Goal: Download file/media

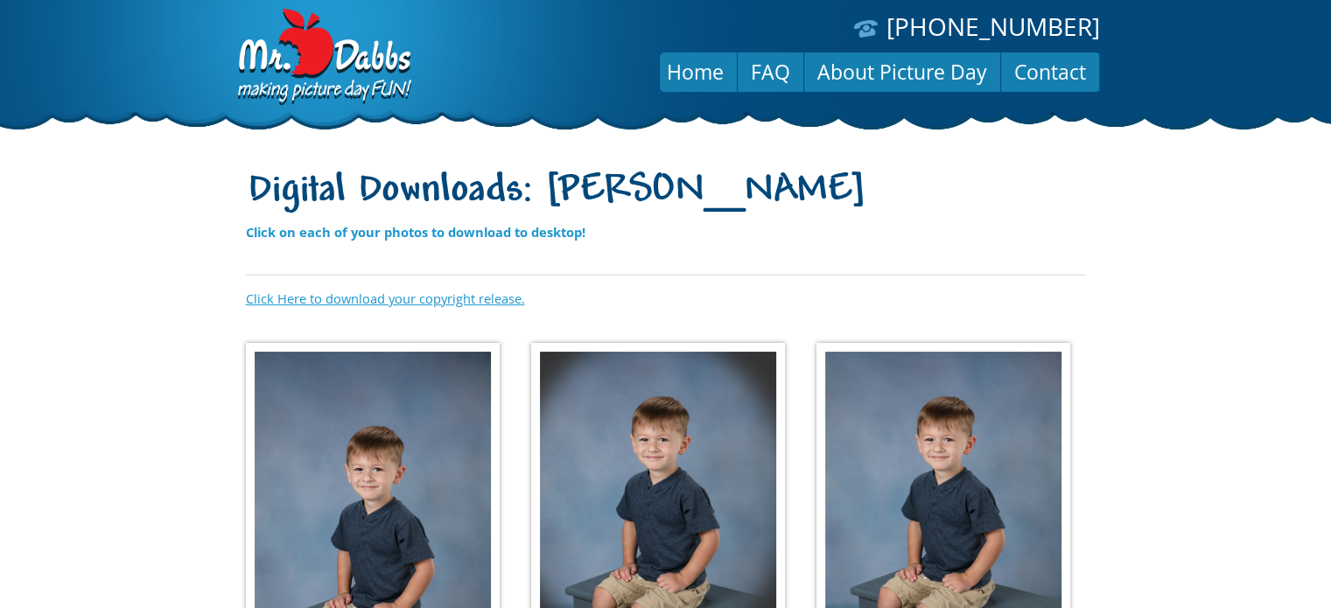
click at [392, 305] on link "Click Here to download your copyright release." at bounding box center [385, 299] width 279 height 18
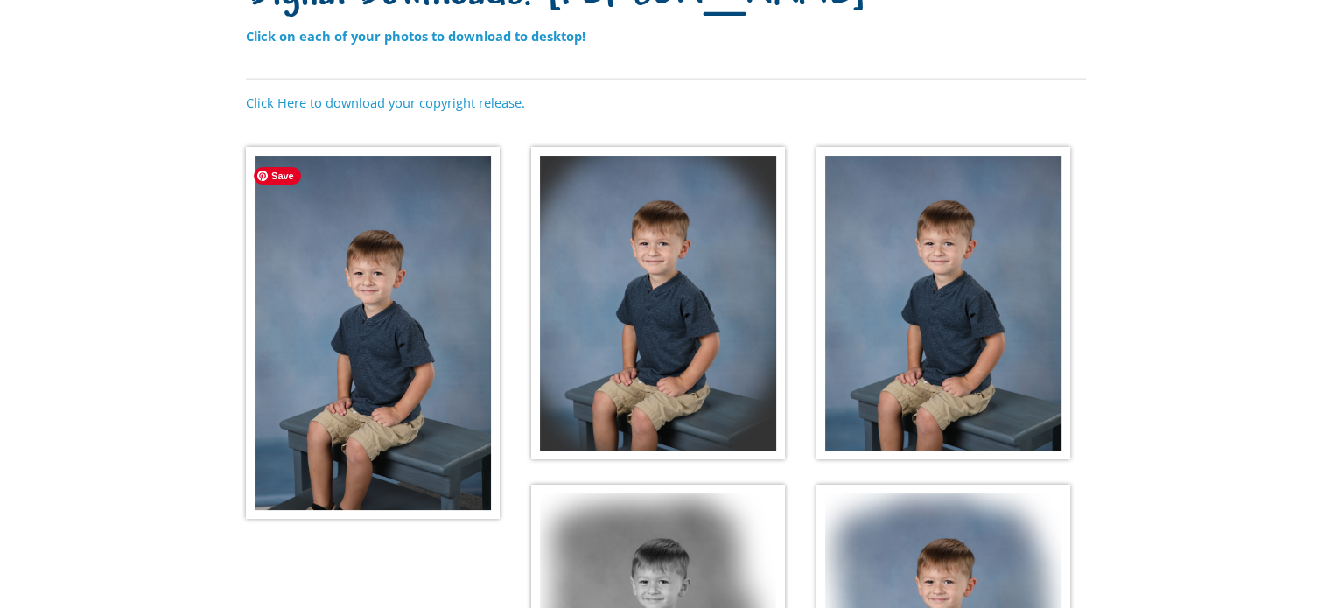
scroll to position [204, 0]
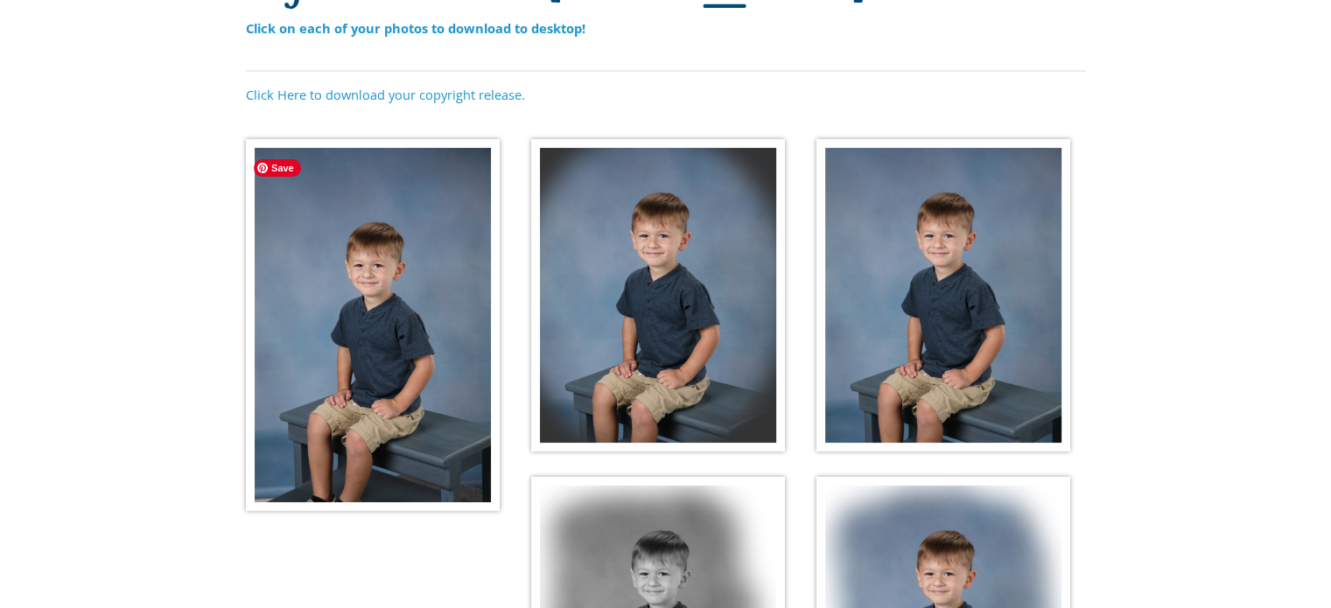
click at [392, 291] on img at bounding box center [373, 325] width 254 height 372
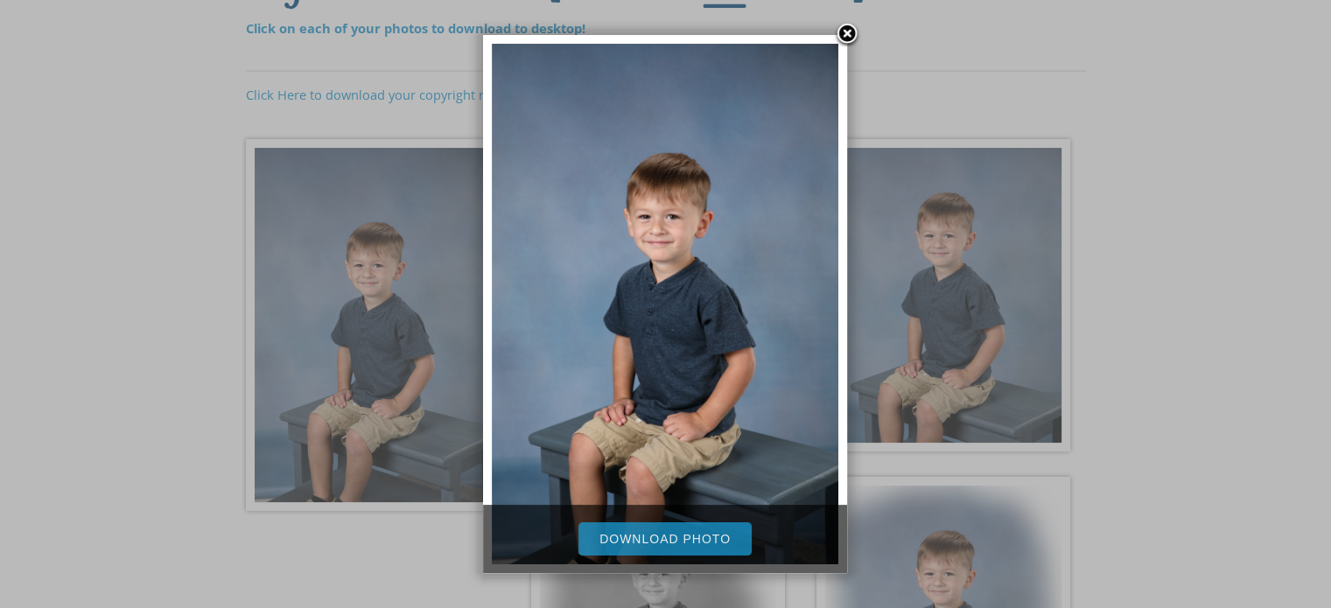
click at [648, 541] on link "Download Photo" at bounding box center [664, 538] width 173 height 33
click at [848, 25] on link at bounding box center [847, 35] width 26 height 26
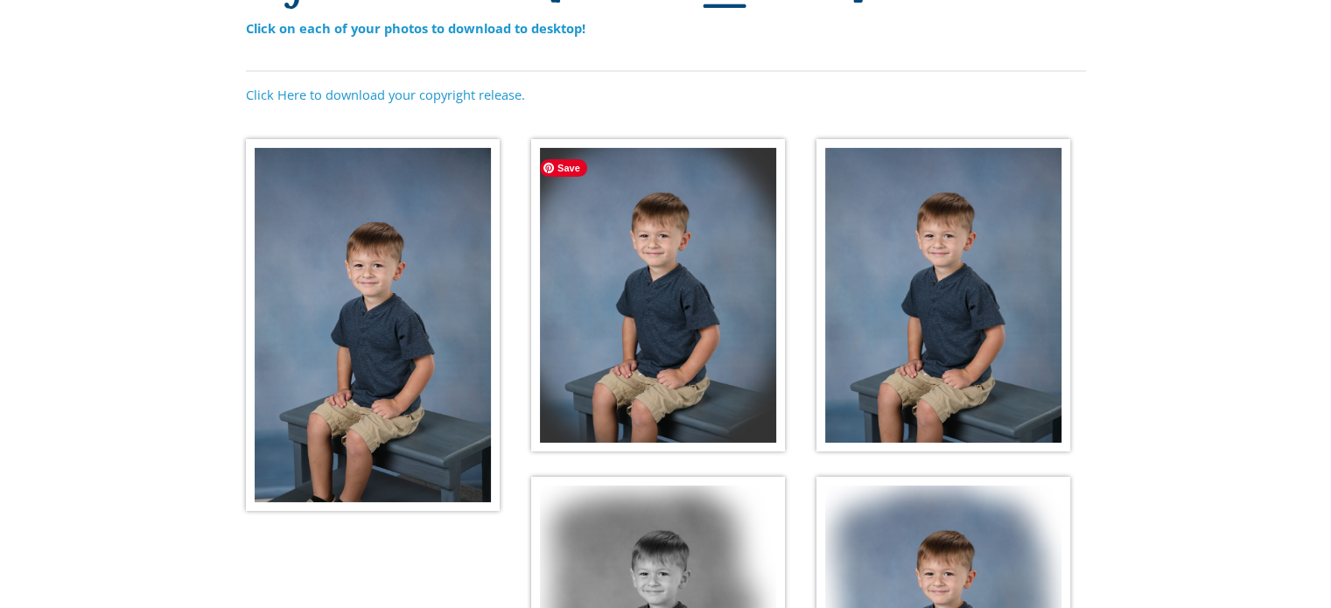
click at [658, 328] on img at bounding box center [658, 295] width 254 height 313
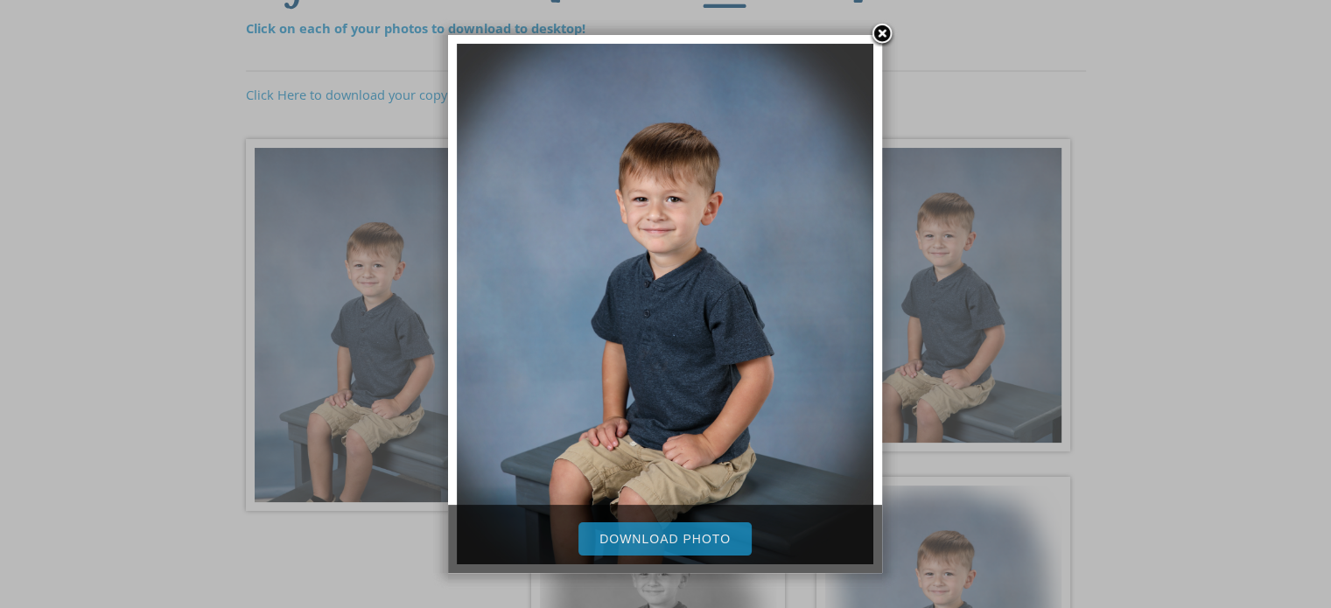
click at [660, 535] on link "Download Photo" at bounding box center [664, 538] width 173 height 33
click at [885, 34] on link at bounding box center [882, 35] width 26 height 26
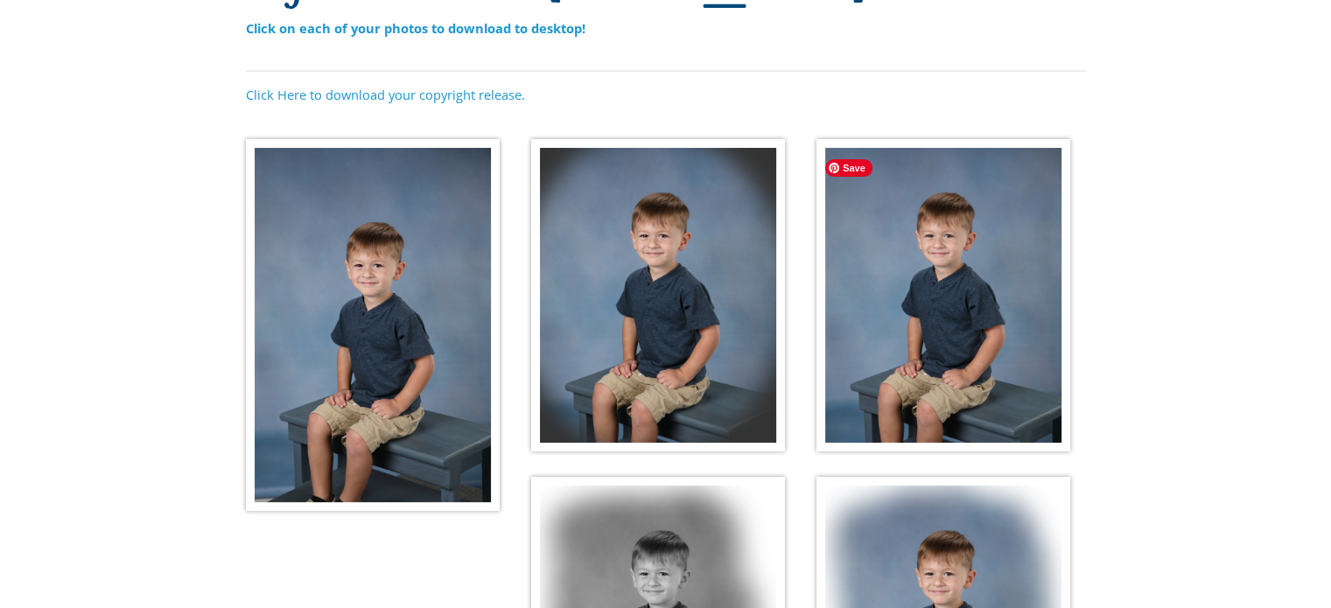
click at [882, 349] on img at bounding box center [943, 295] width 254 height 313
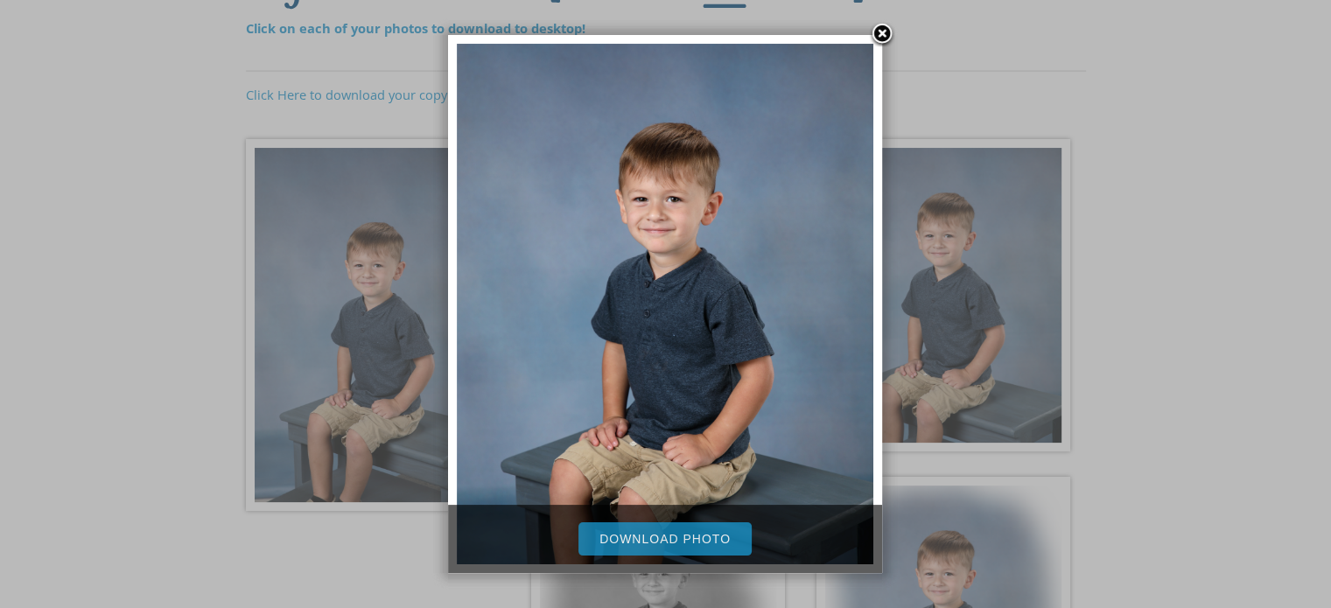
click at [675, 536] on link "Download Photo" at bounding box center [664, 538] width 173 height 33
click at [879, 29] on link at bounding box center [882, 35] width 26 height 26
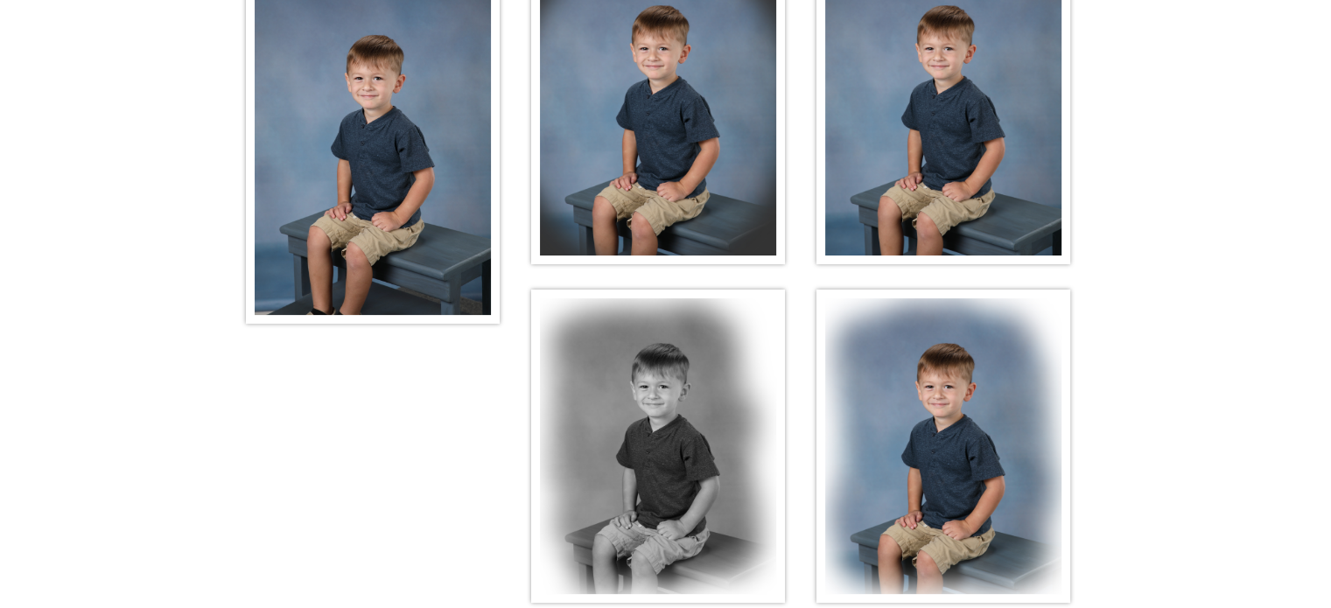
scroll to position [408, 0]
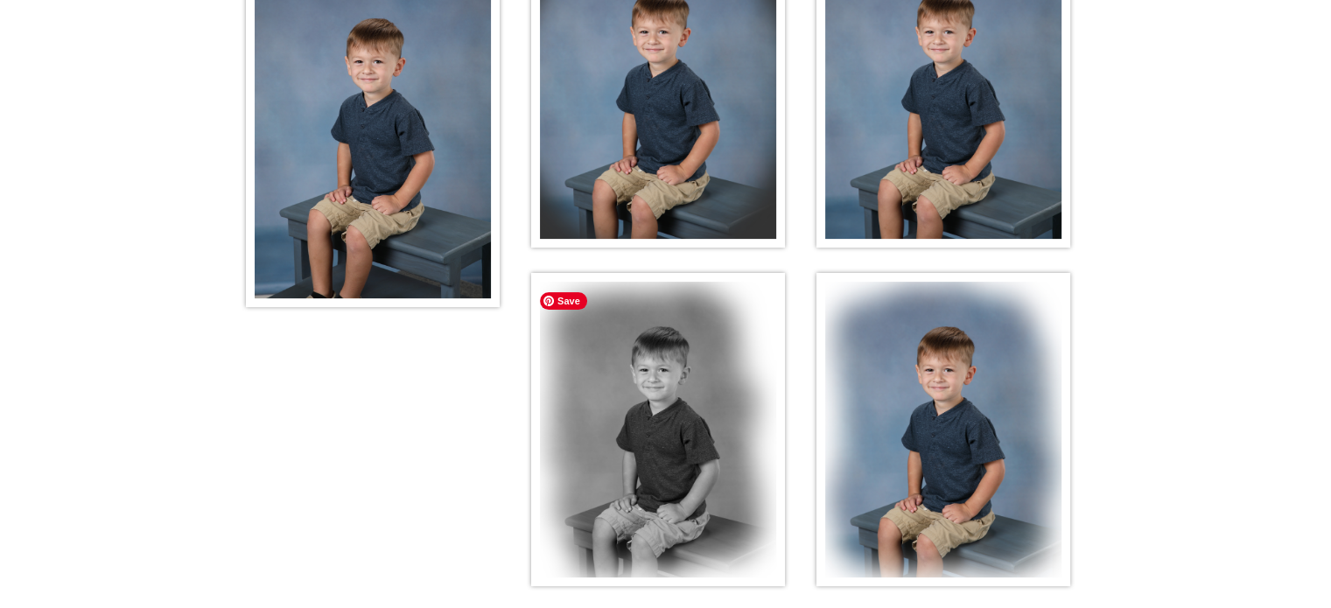
click at [683, 459] on img at bounding box center [658, 429] width 254 height 313
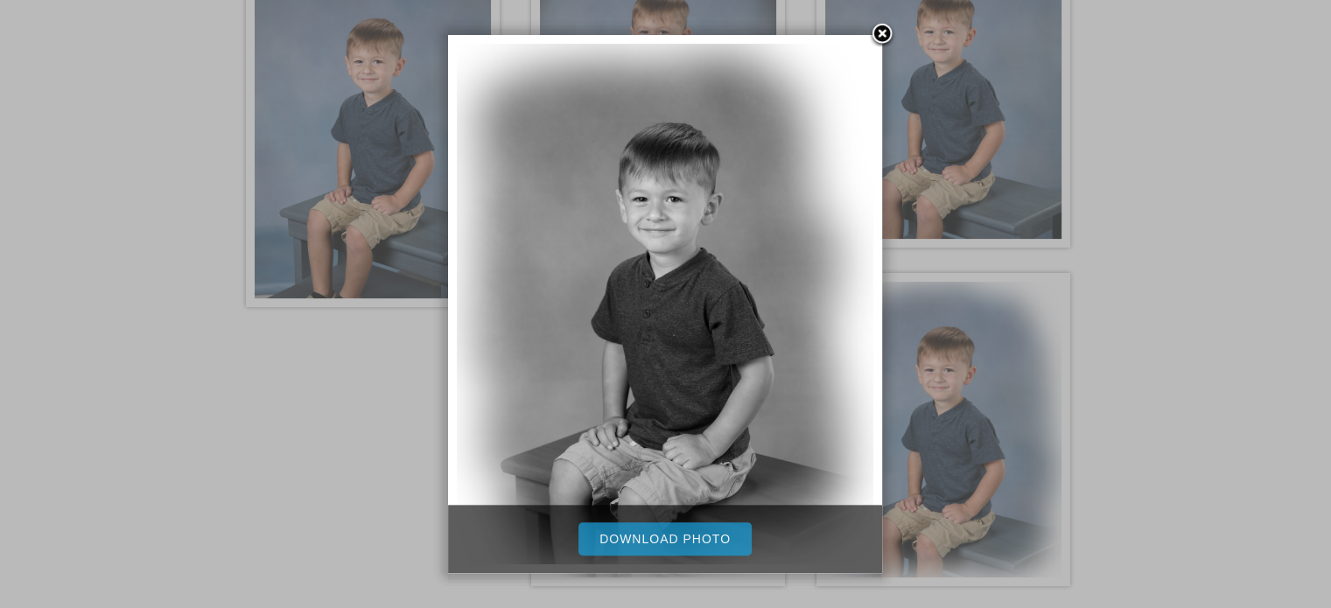
click at [682, 531] on link "Download Photo" at bounding box center [664, 538] width 173 height 33
click at [885, 38] on link at bounding box center [882, 35] width 26 height 26
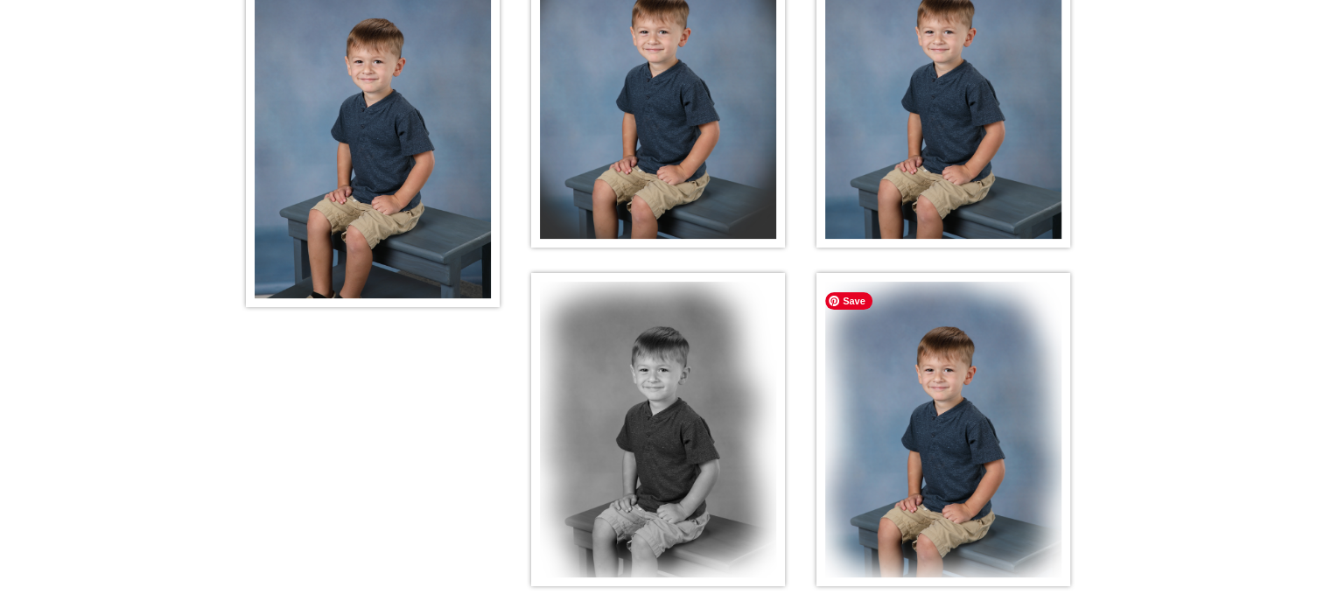
click at [914, 405] on img at bounding box center [943, 429] width 254 height 313
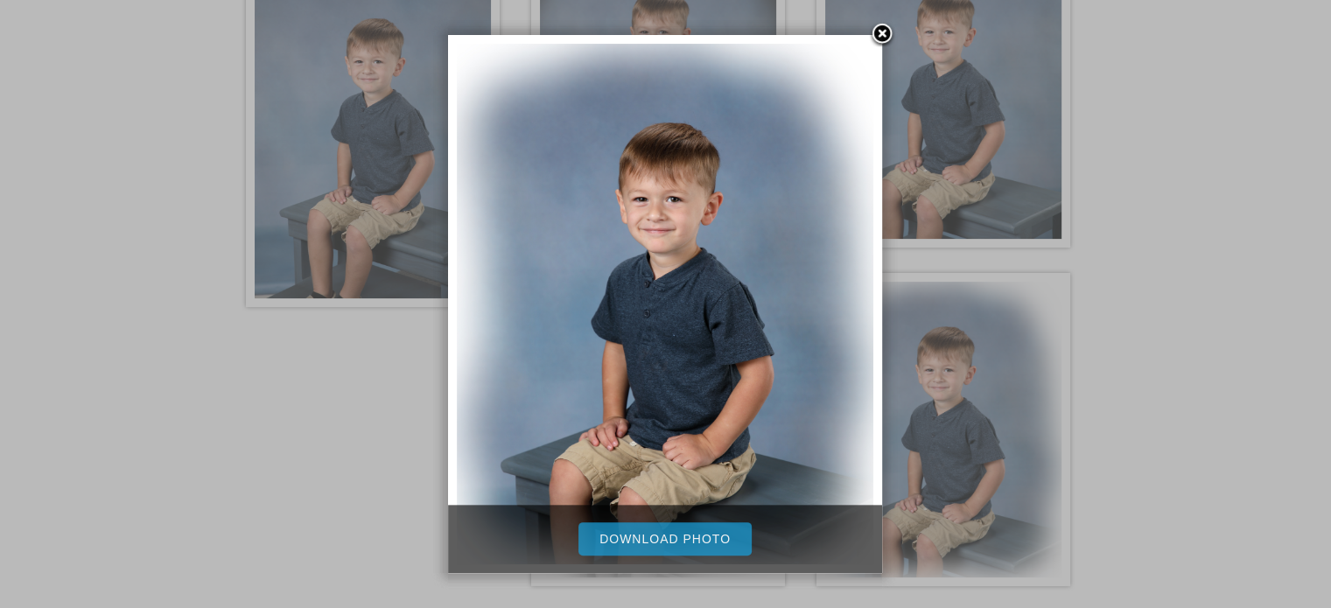
click at [690, 530] on link "Download Photo" at bounding box center [664, 538] width 173 height 33
click at [888, 32] on link at bounding box center [882, 35] width 26 height 26
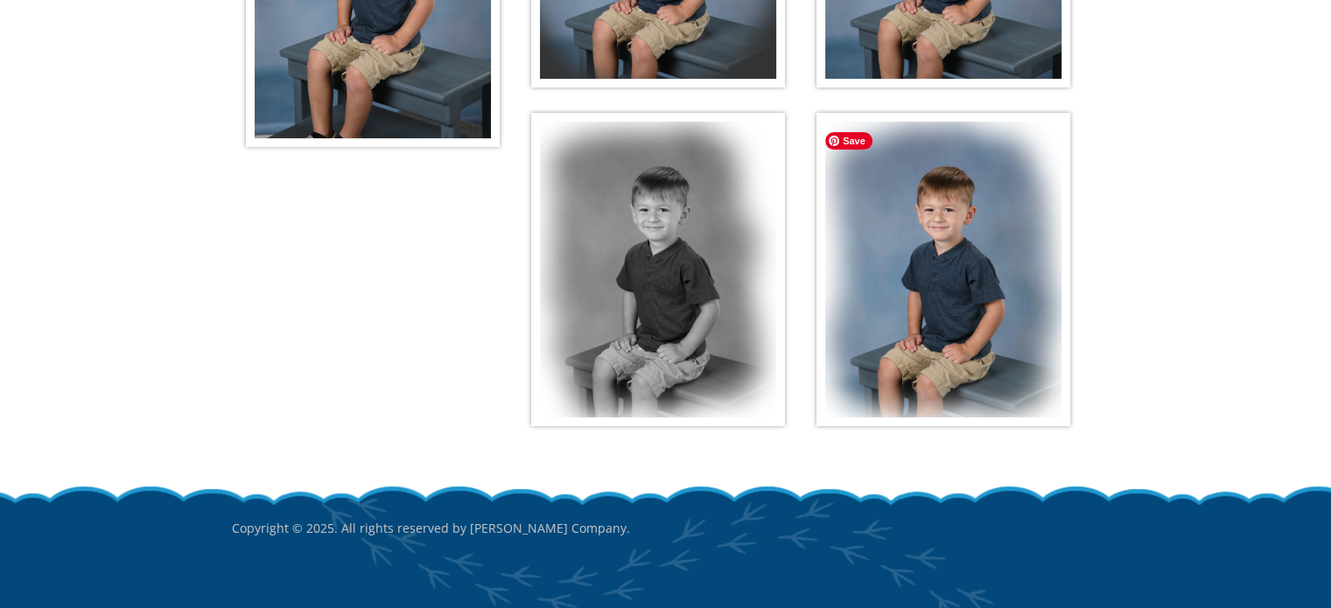
scroll to position [623, 0]
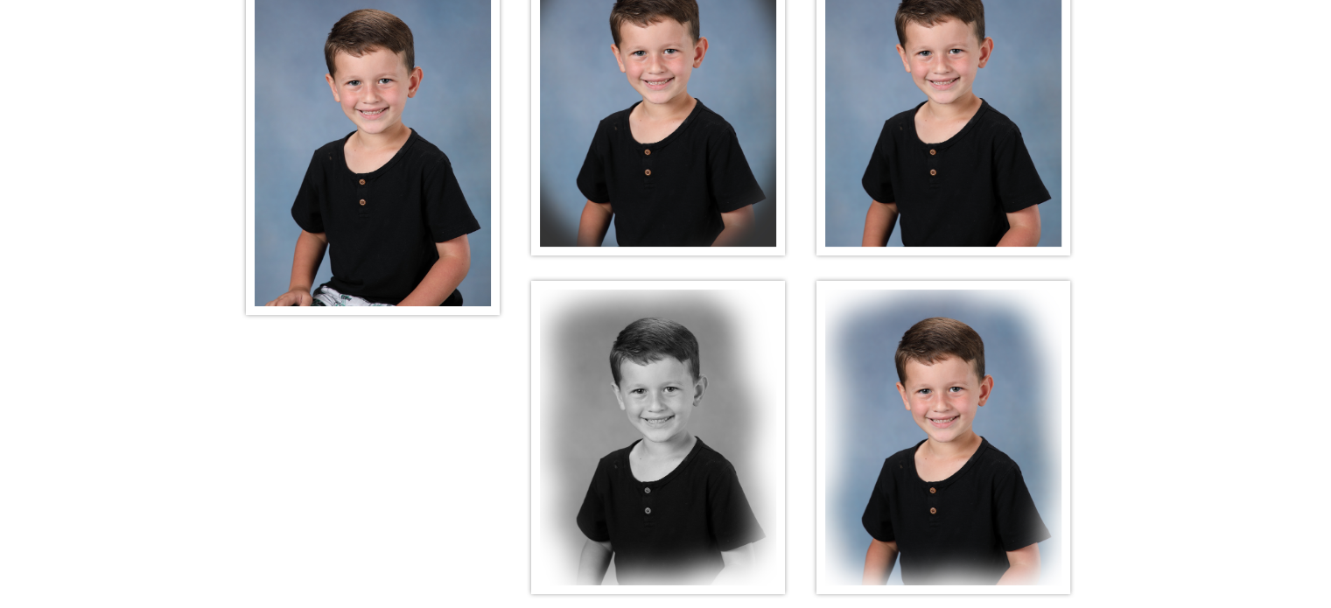
scroll to position [408, 0]
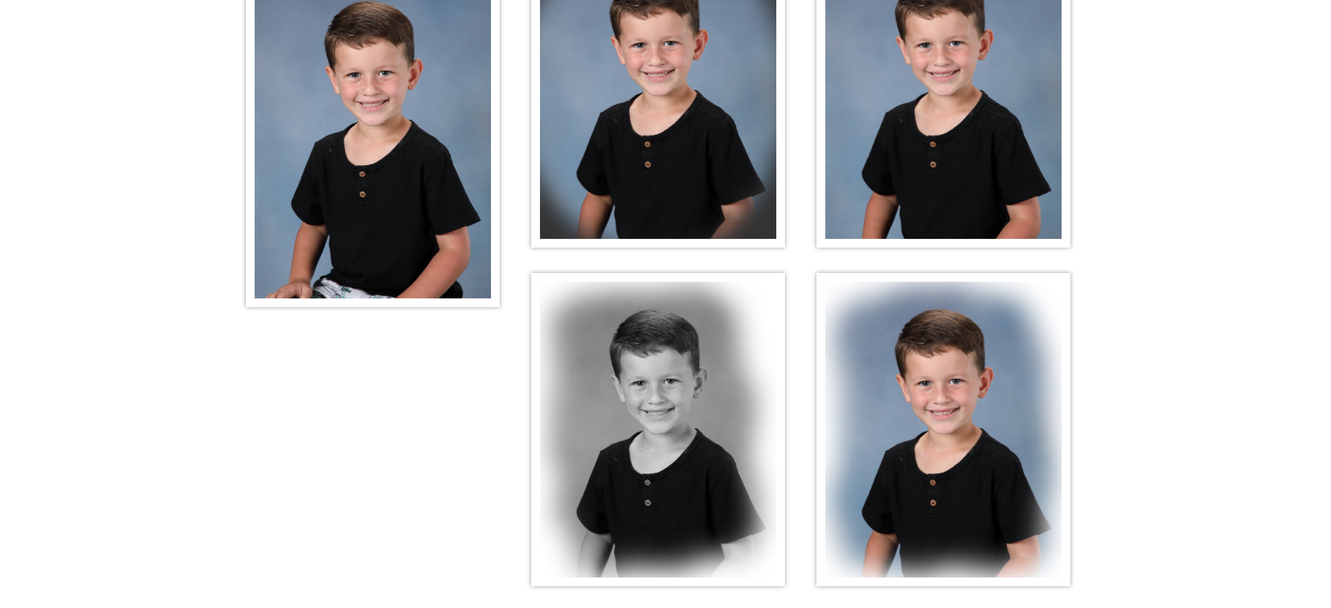
click at [393, 192] on img at bounding box center [373, 121] width 254 height 372
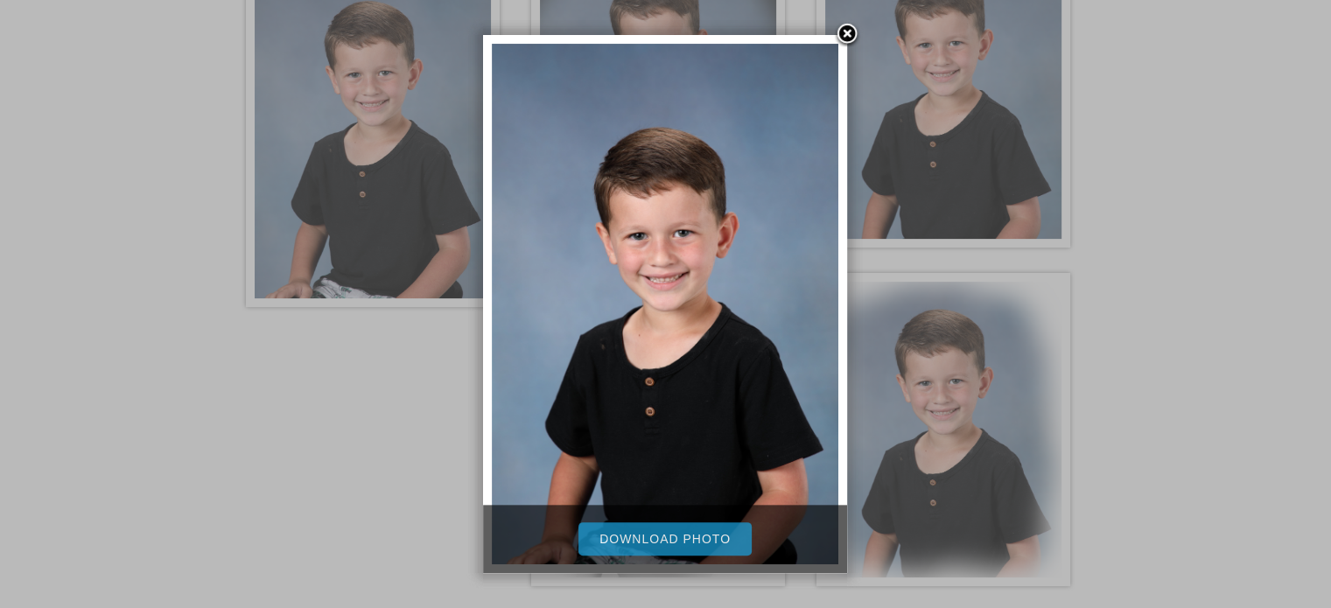
click at [651, 535] on link "Download Photo" at bounding box center [664, 538] width 173 height 33
click at [851, 31] on link at bounding box center [847, 35] width 26 height 26
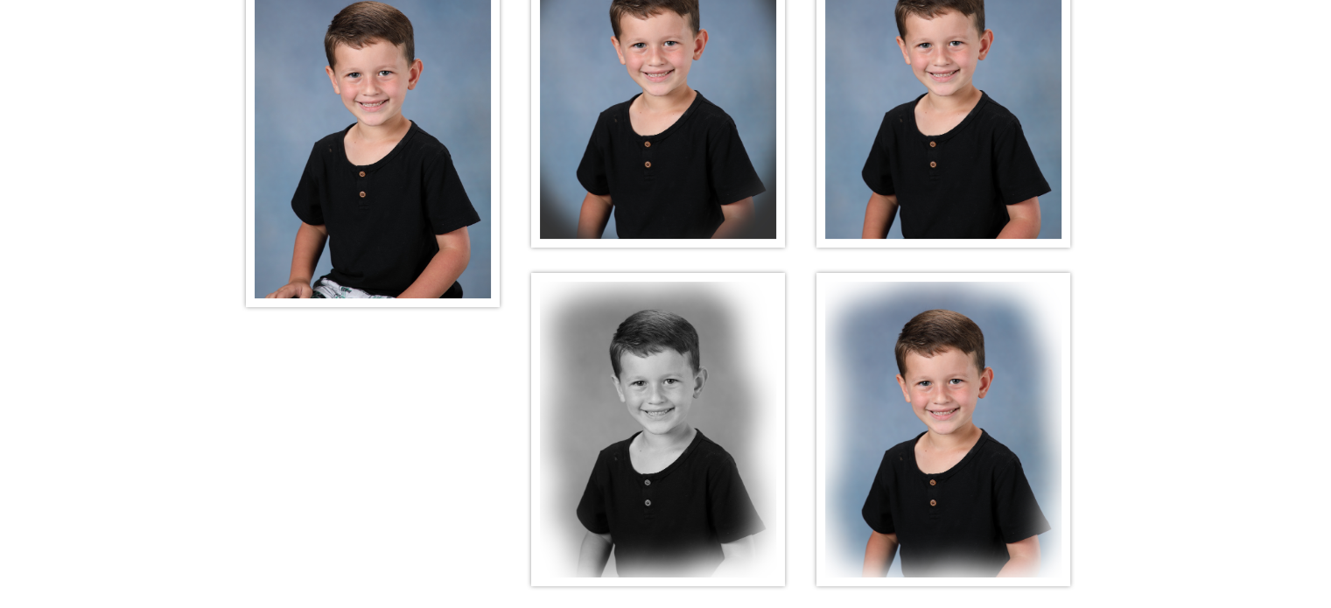
click at [675, 187] on img at bounding box center [658, 91] width 254 height 313
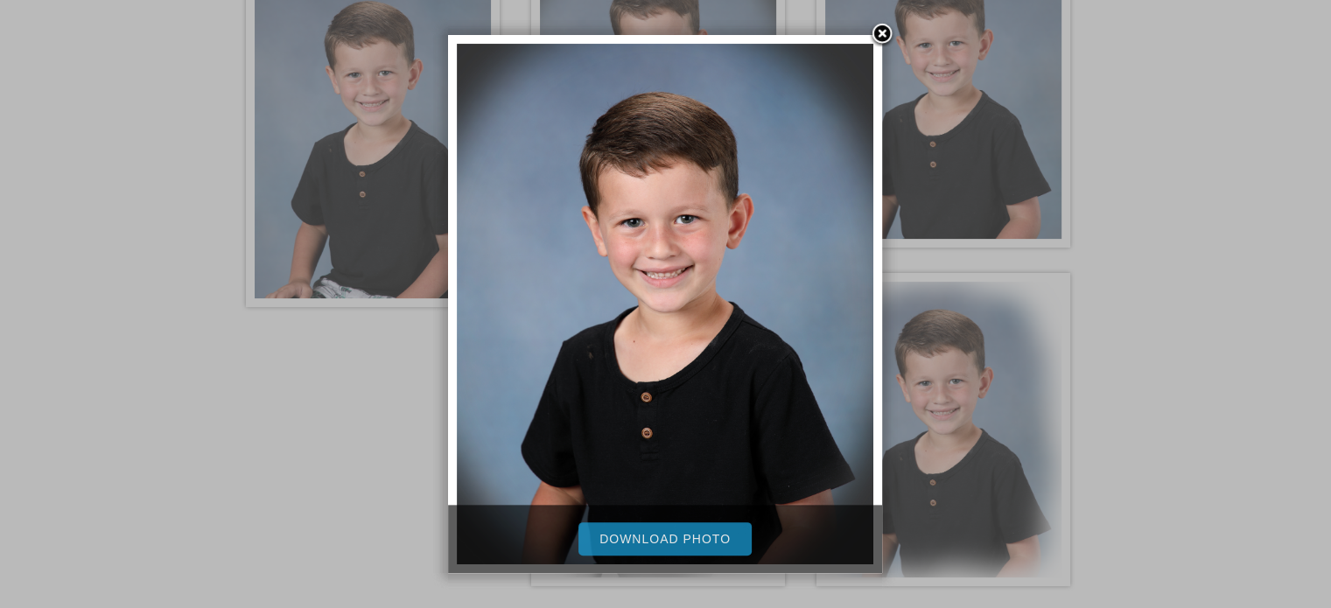
click at [668, 536] on link "Download Photo" at bounding box center [664, 538] width 173 height 33
click at [882, 32] on link at bounding box center [882, 35] width 26 height 26
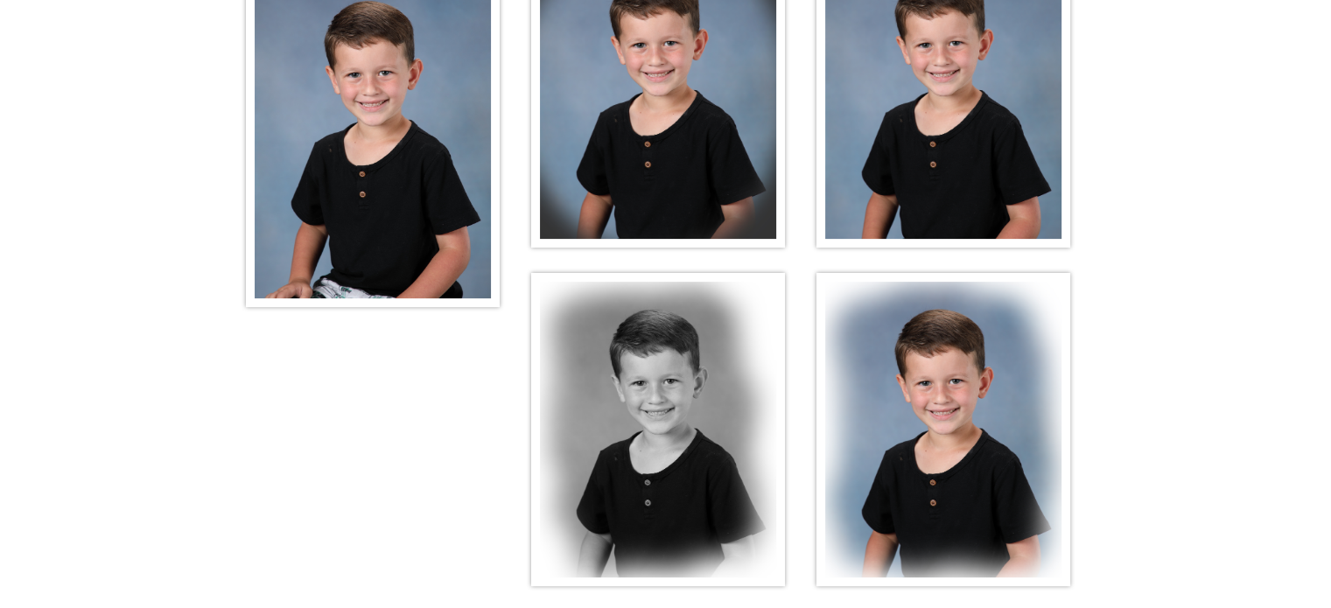
click at [973, 123] on img at bounding box center [943, 91] width 254 height 313
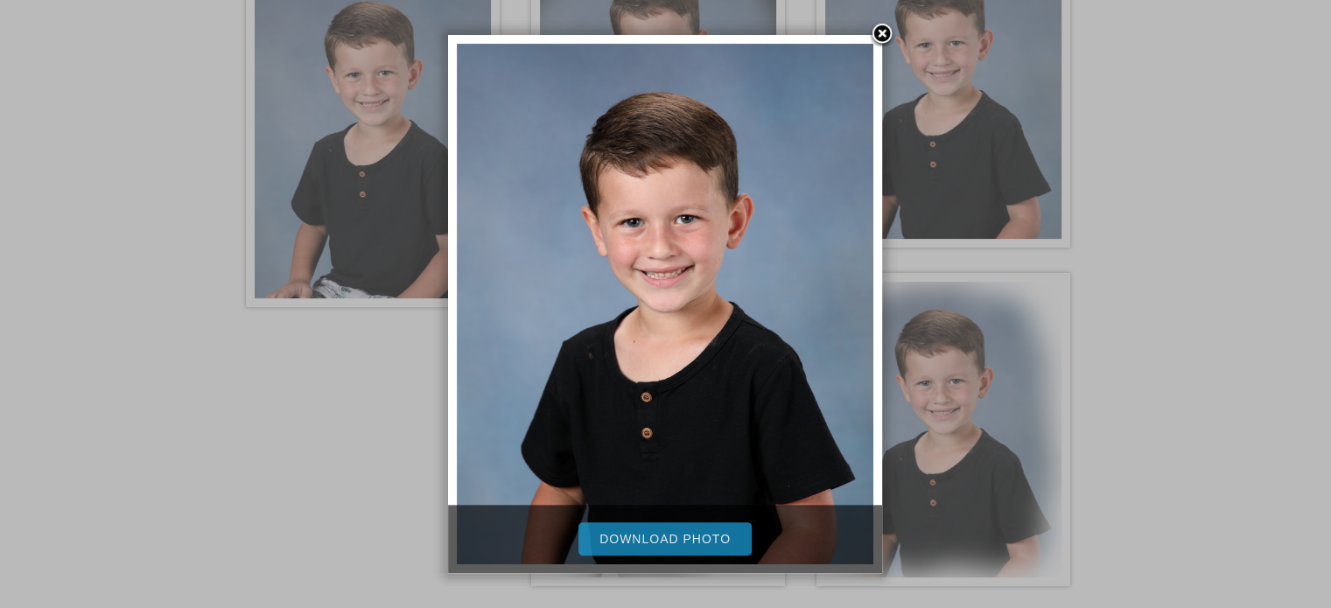
click at [682, 540] on link "Download Photo" at bounding box center [664, 538] width 173 height 33
click at [878, 32] on link at bounding box center [882, 35] width 26 height 26
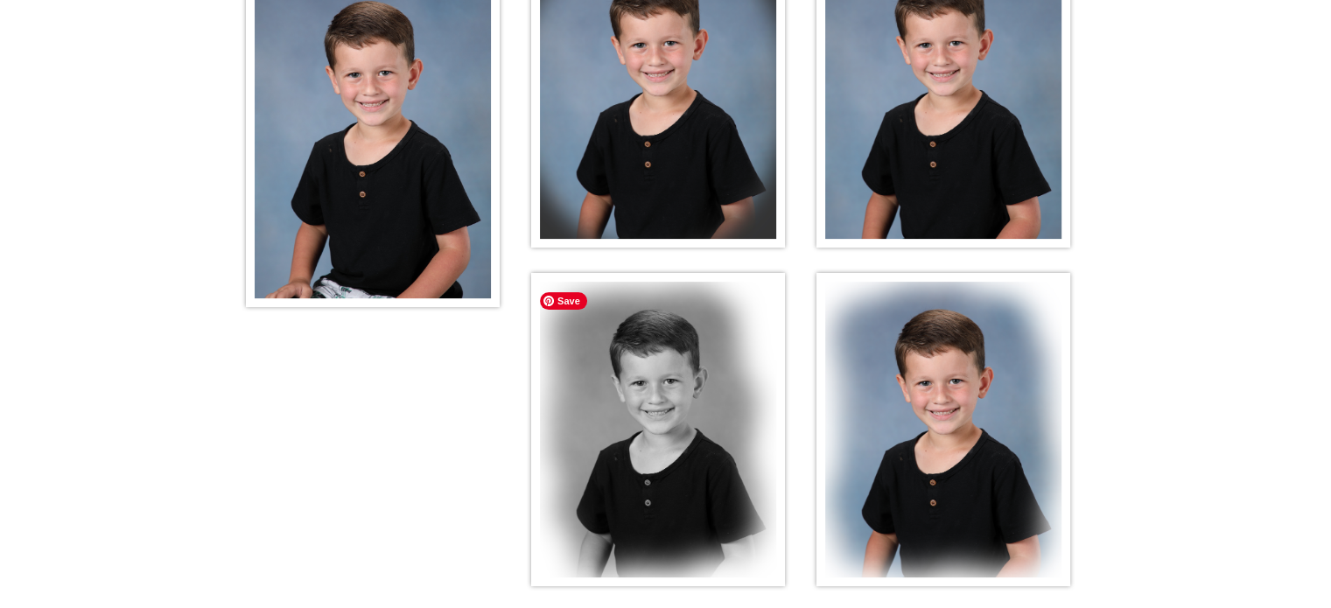
click at [651, 474] on img at bounding box center [658, 429] width 254 height 313
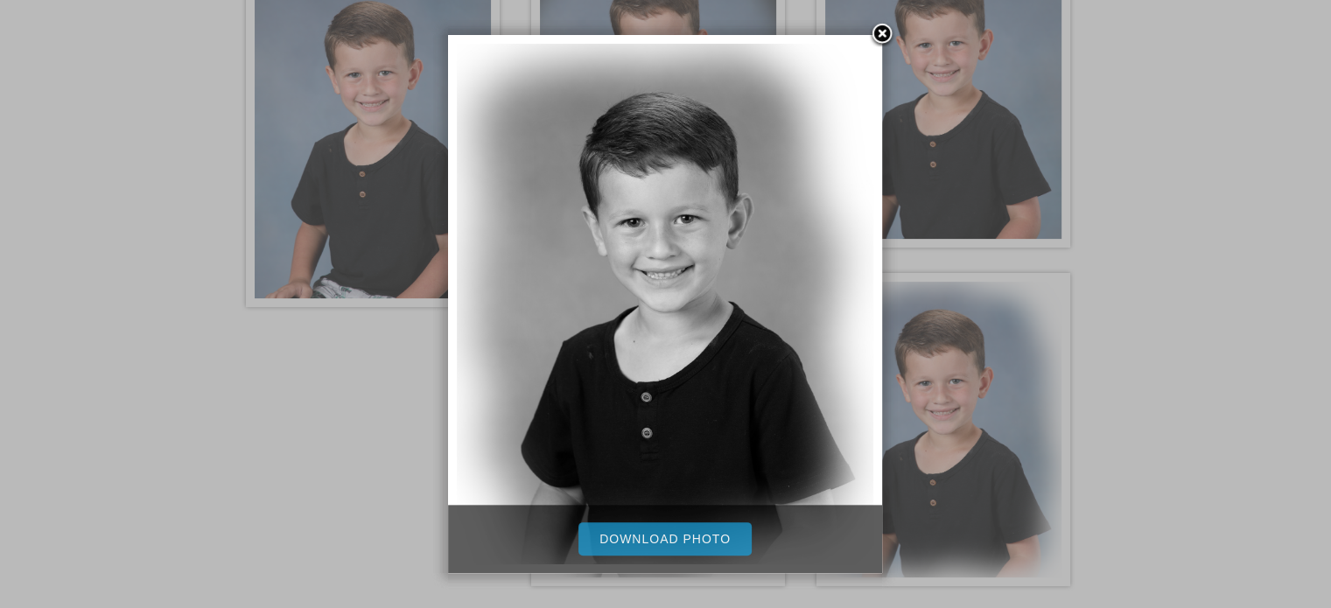
click at [676, 534] on link "Download Photo" at bounding box center [664, 538] width 173 height 33
click at [877, 33] on link at bounding box center [882, 35] width 26 height 26
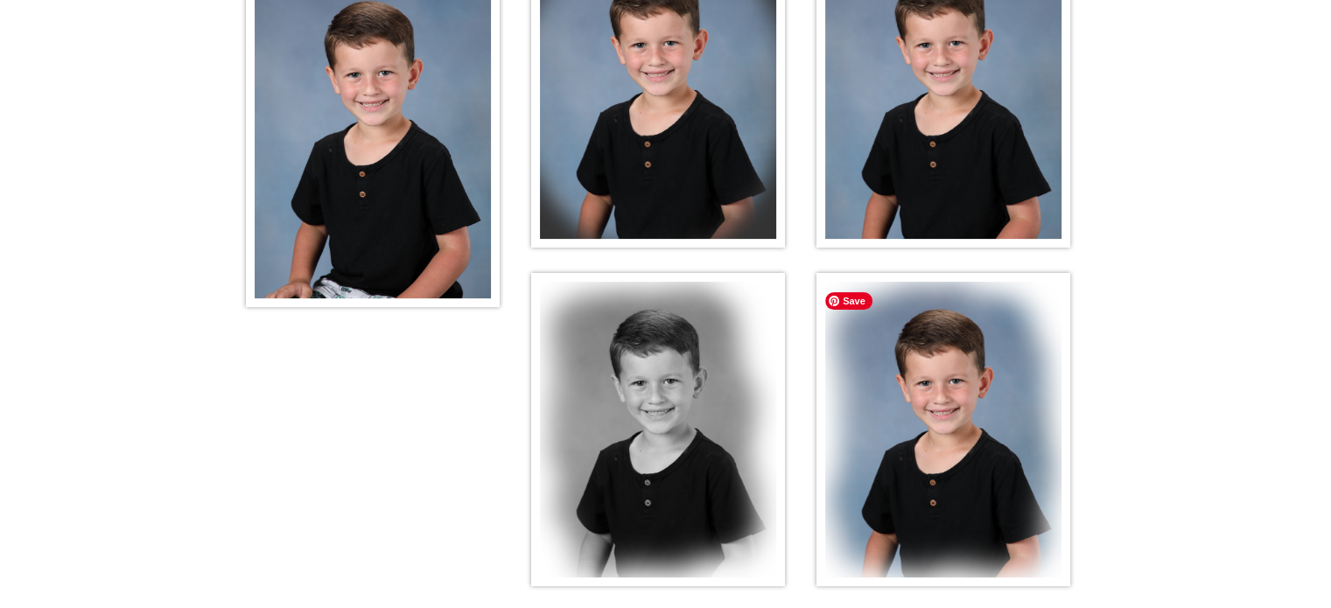
click at [931, 473] on img at bounding box center [943, 429] width 254 height 313
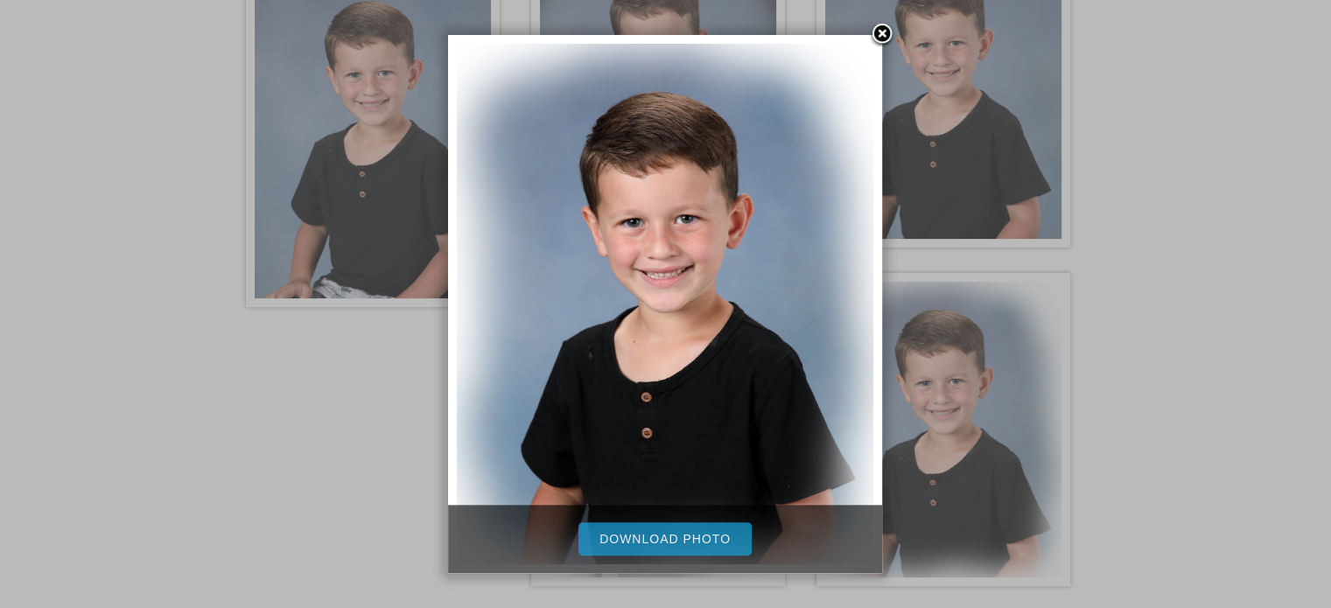
click at [684, 540] on link "Download Photo" at bounding box center [664, 538] width 173 height 33
click at [886, 31] on link at bounding box center [882, 35] width 26 height 26
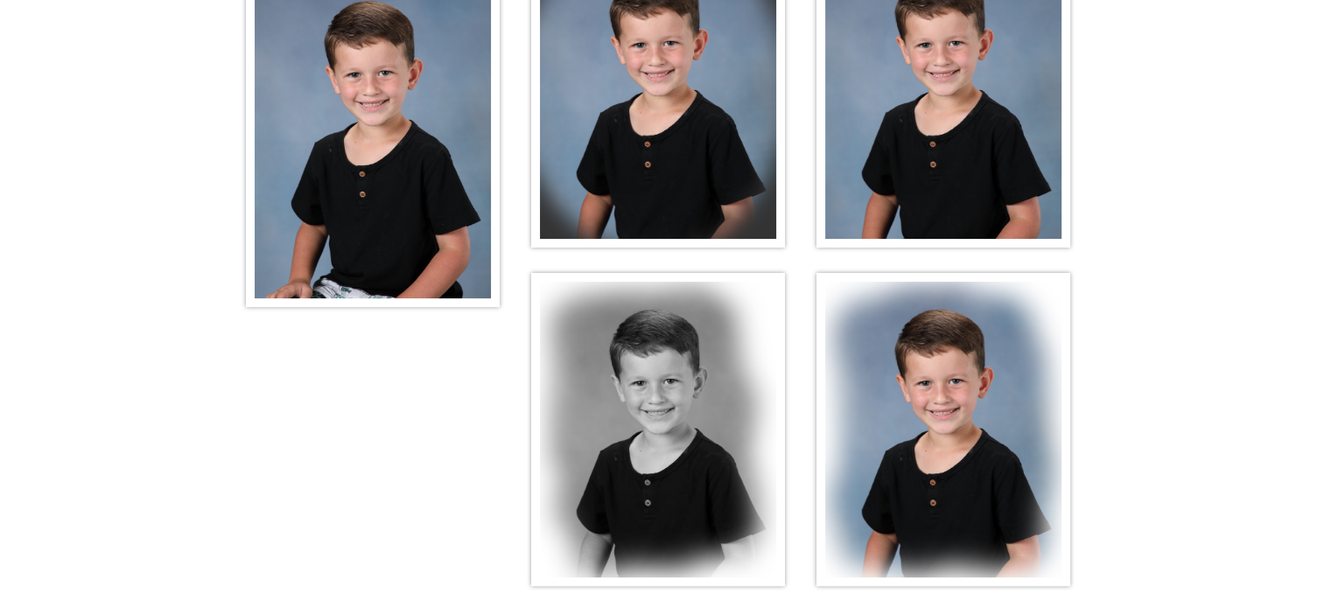
scroll to position [0, 0]
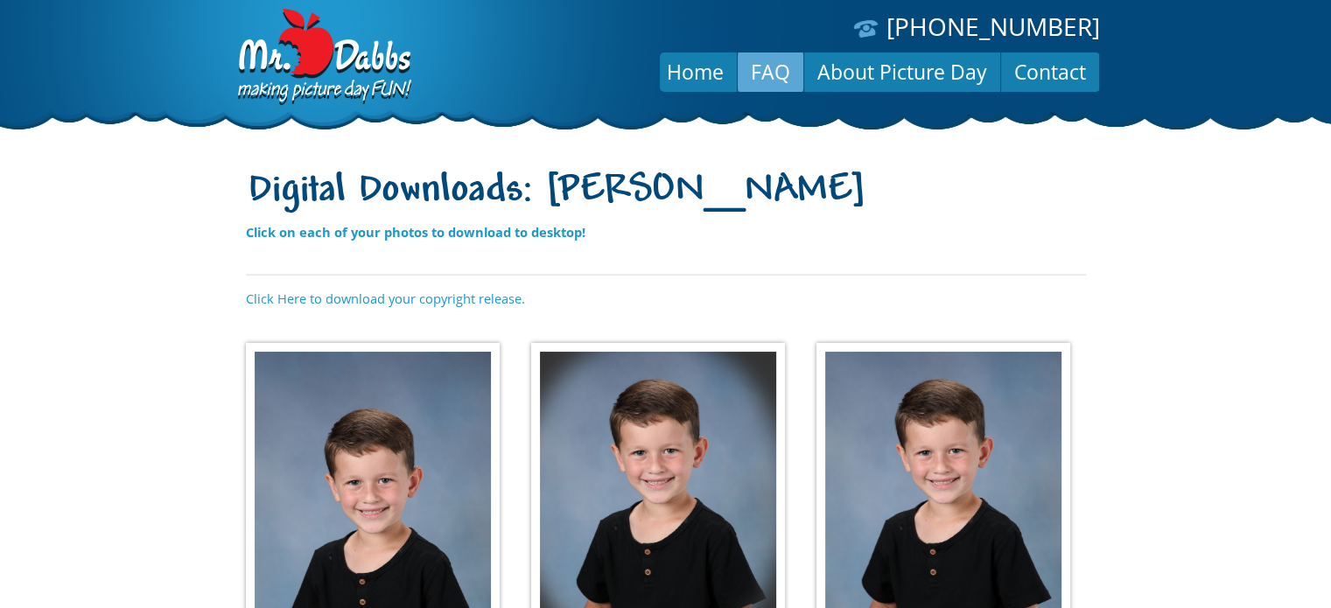
click at [767, 74] on link "FAQ" at bounding box center [771, 72] width 66 height 42
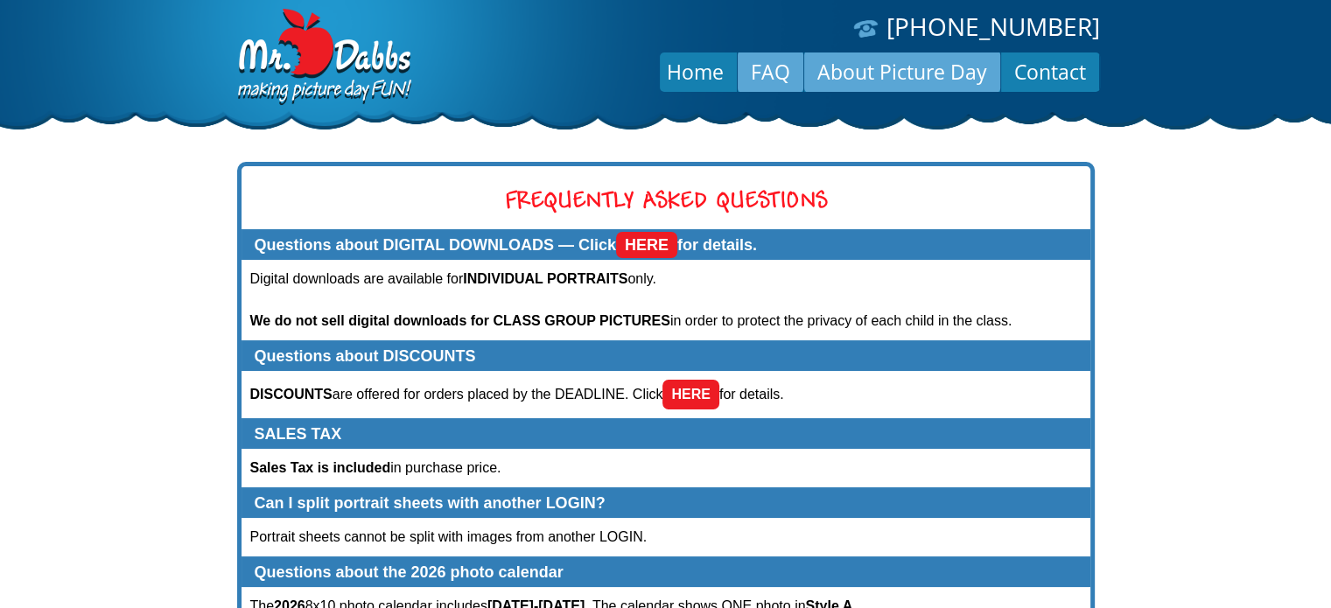
click at [914, 74] on link "About Picture Day" at bounding box center [902, 72] width 196 height 42
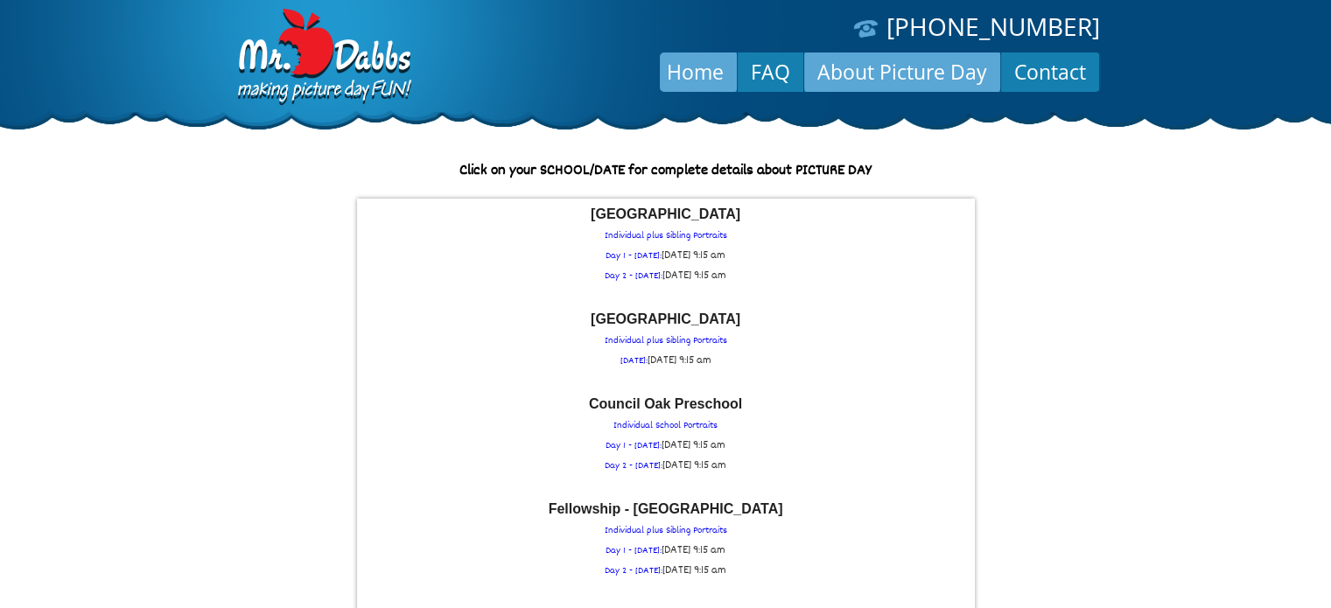
click at [690, 73] on link "Home" at bounding box center [695, 72] width 83 height 42
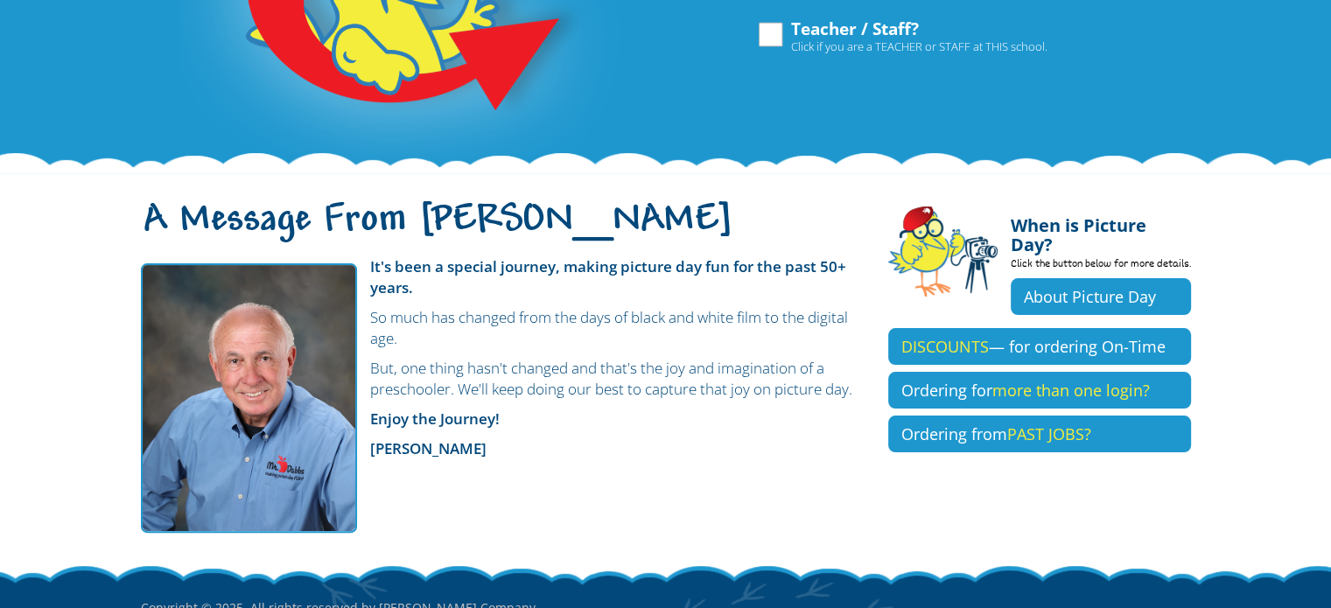
scroll to position [408, 0]
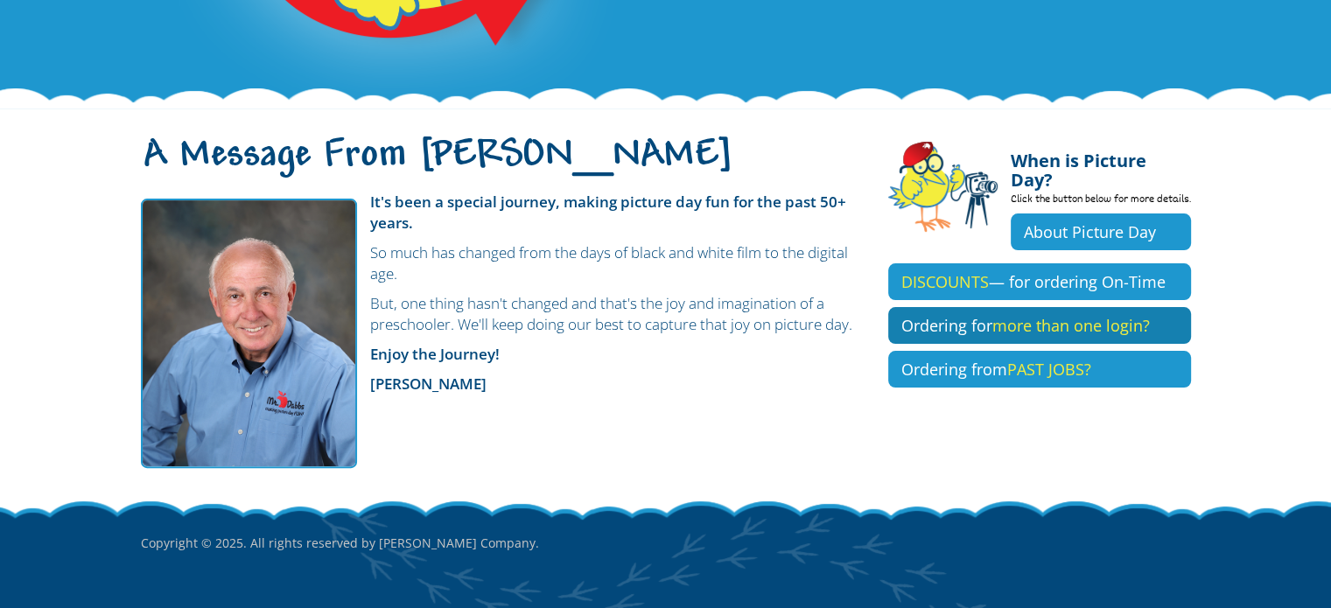
click at [904, 307] on link "Ordering for more than one login?" at bounding box center [1039, 325] width 303 height 37
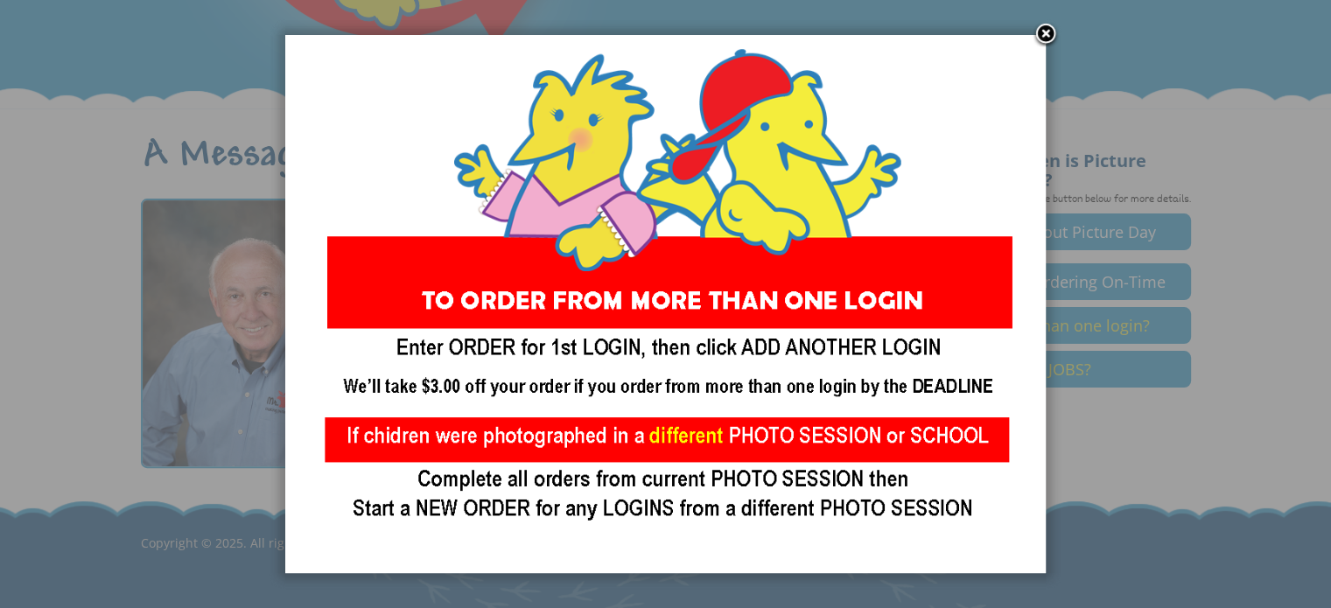
click at [1047, 27] on link at bounding box center [1046, 35] width 26 height 26
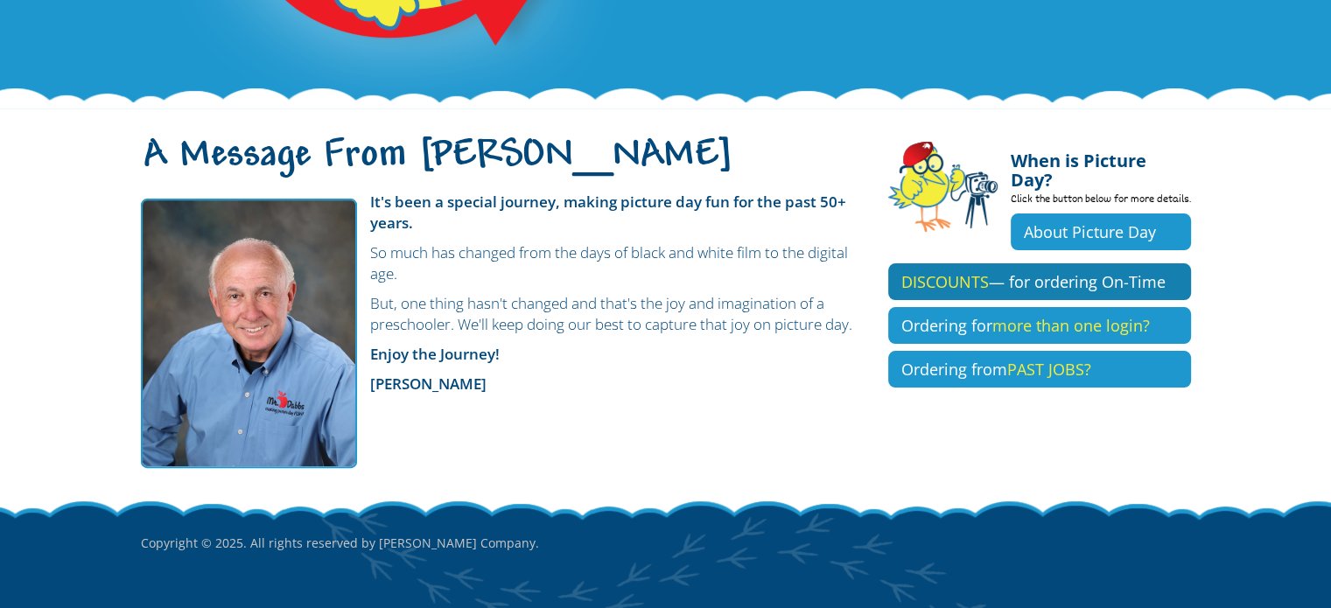
click at [961, 263] on link "DISCOUNTS — for ordering On-Time" at bounding box center [1039, 281] width 303 height 37
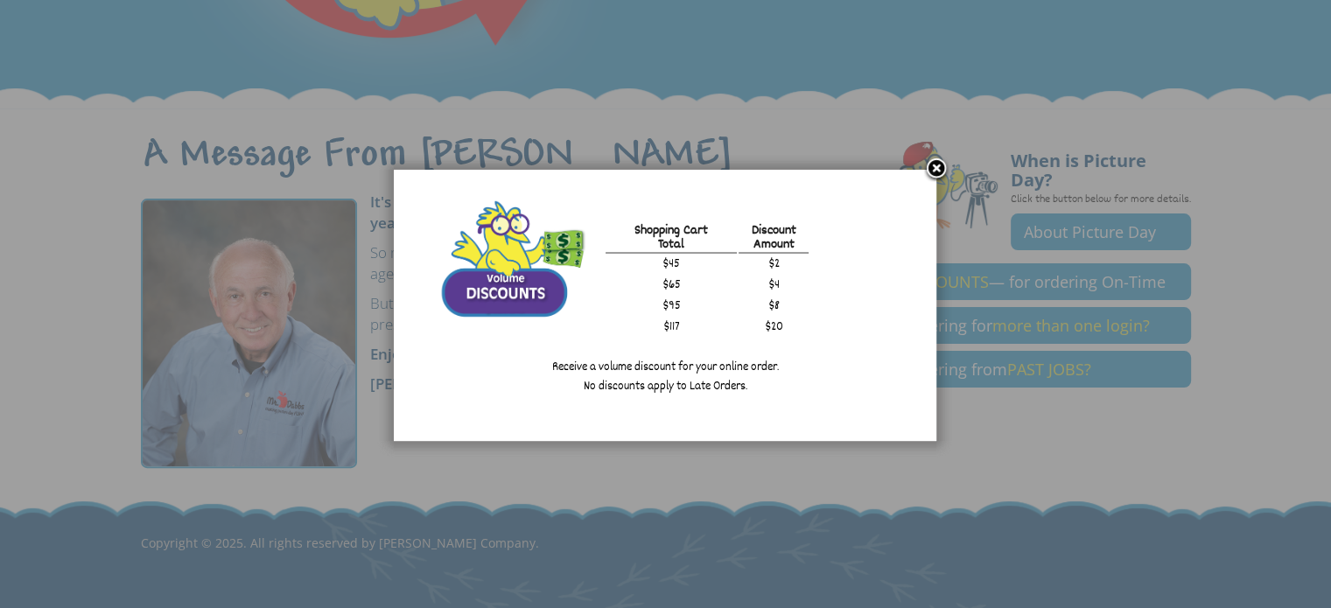
click at [935, 165] on link at bounding box center [936, 170] width 26 height 26
